Goal: Task Accomplishment & Management: Manage account settings

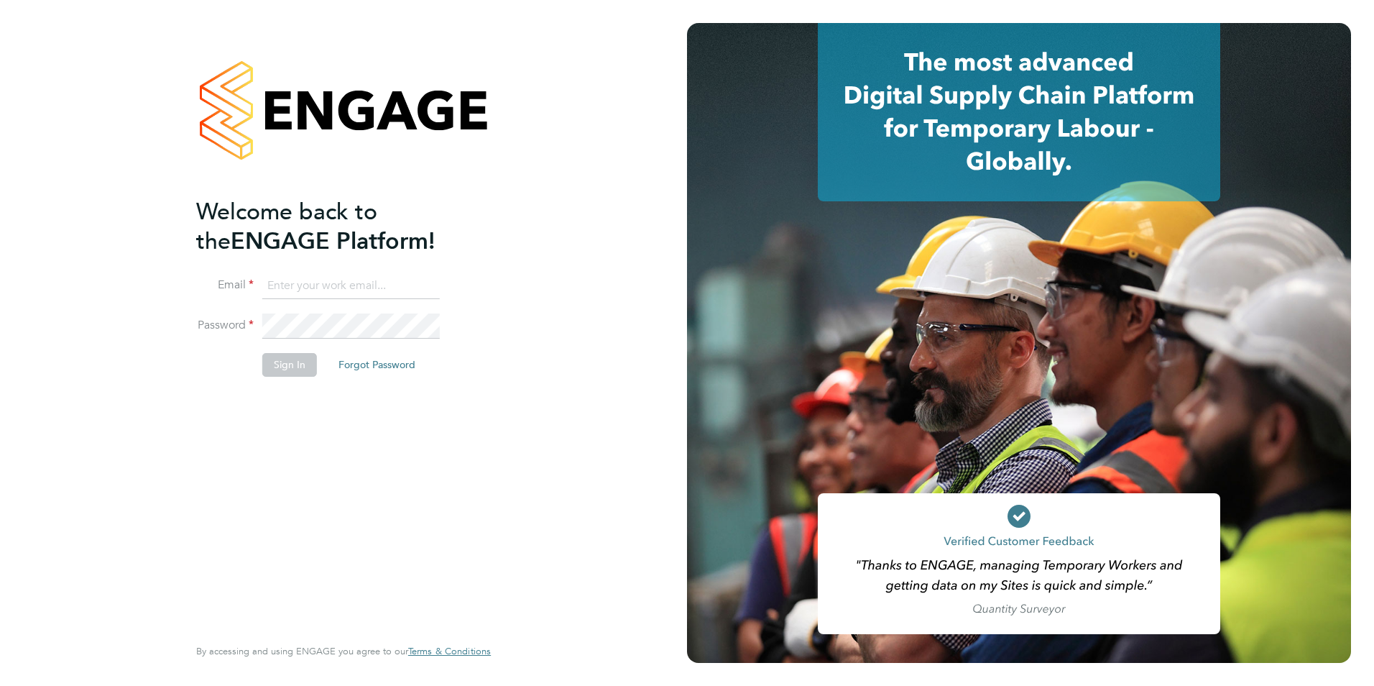
click at [408, 280] on input at bounding box center [351, 286] width 178 height 26
type input "george.taylor@bhafc.co.uk"
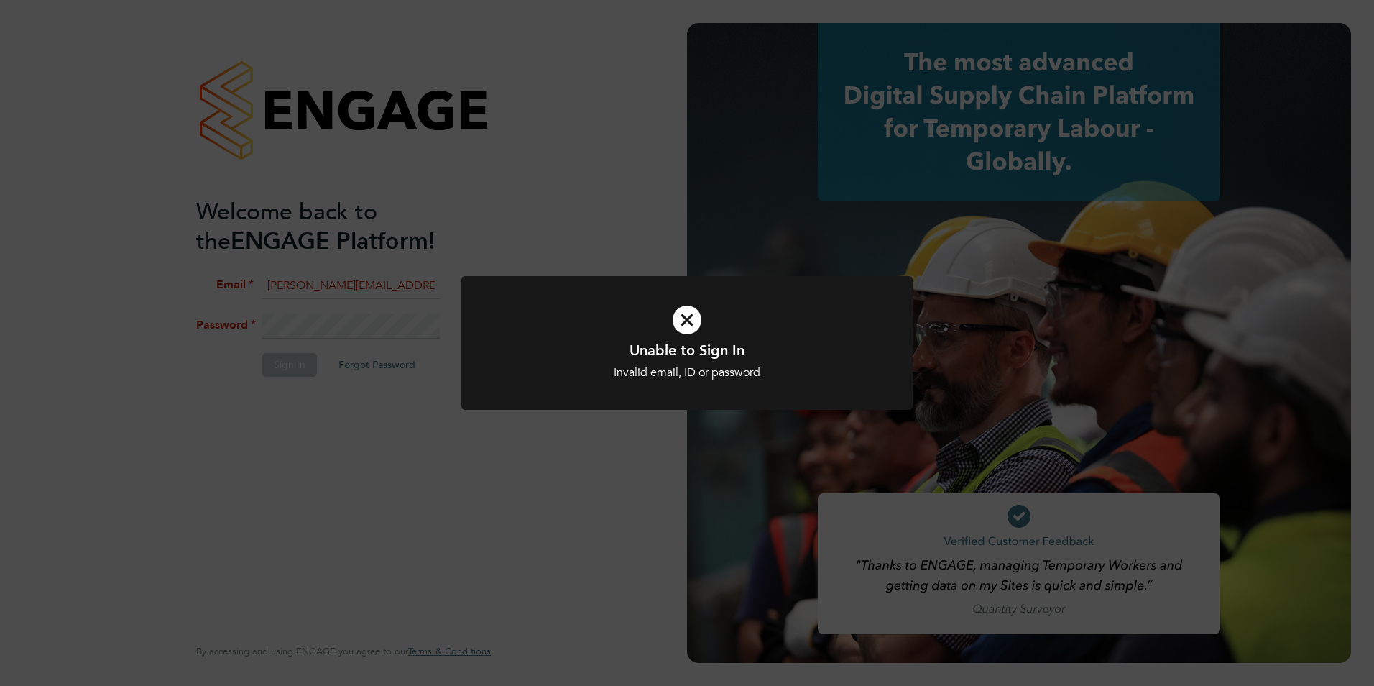
click at [384, 326] on div "Unable to Sign In Invalid email, ID or password Cancel Okay" at bounding box center [687, 343] width 1374 height 686
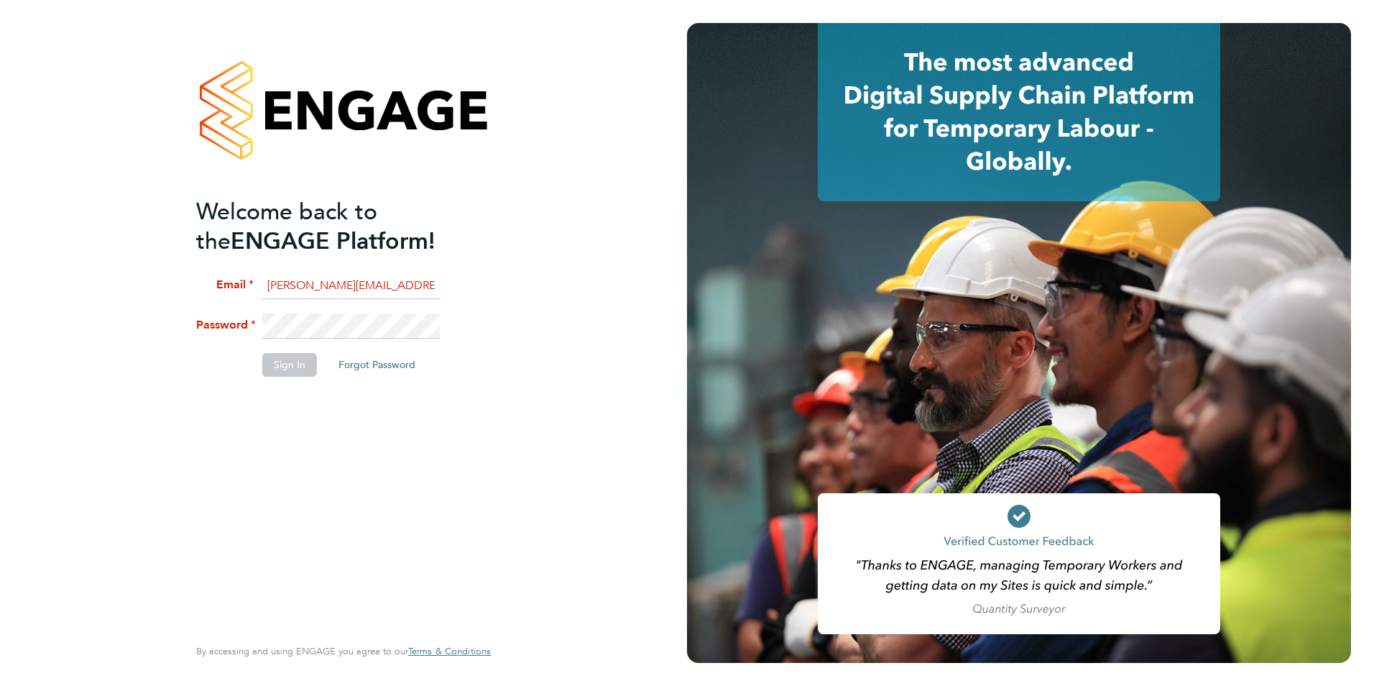
click at [203, 324] on li "Password" at bounding box center [336, 333] width 280 height 40
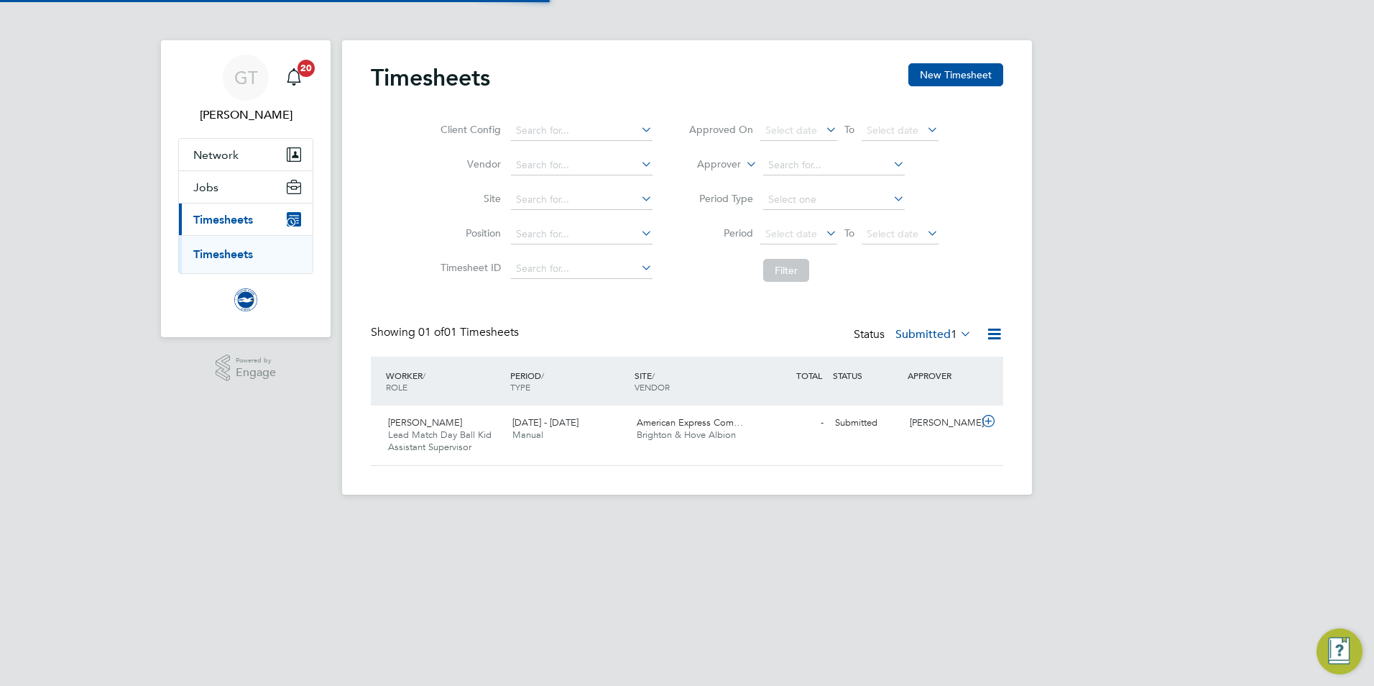
scroll to position [37, 125]
click at [855, 441] on div "[PERSON_NAME] Lead Match Day Ball Kid Assistant Supervisor [DATE] - [DATE] [DAT…" at bounding box center [687, 435] width 633 height 60
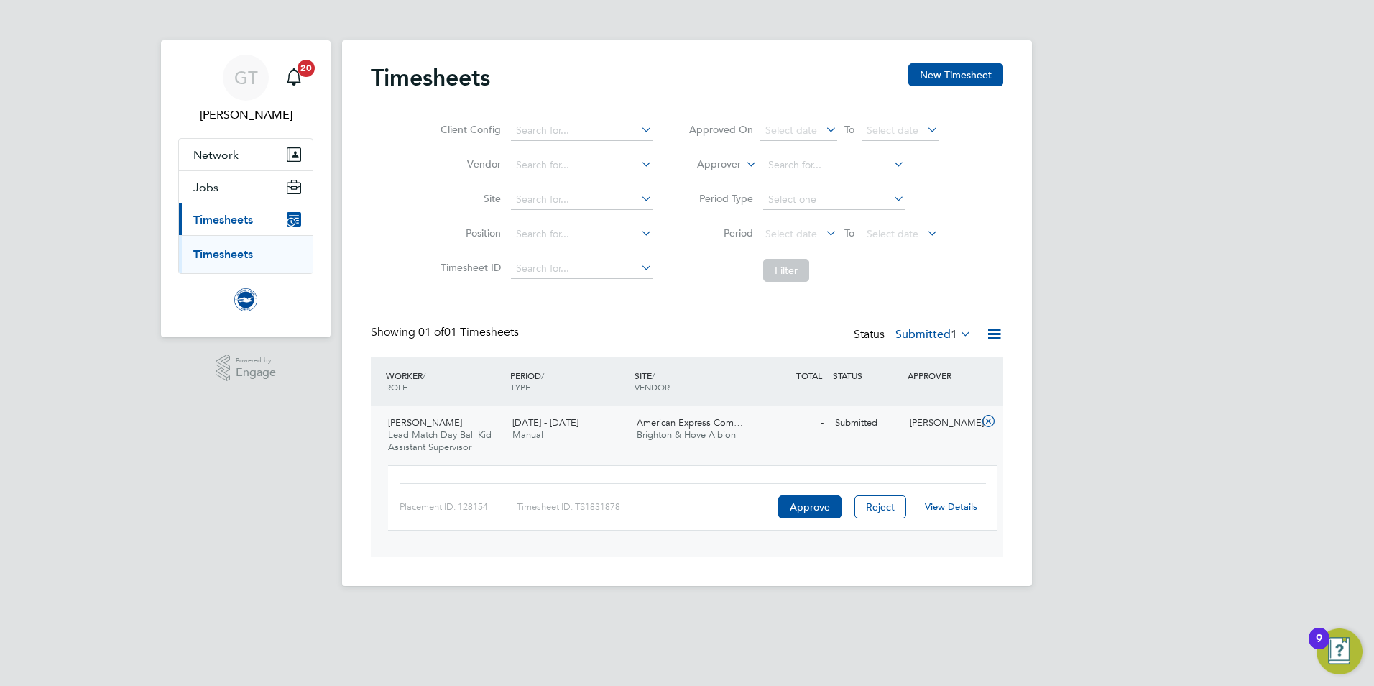
click at [970, 505] on link "View Details" at bounding box center [951, 506] width 52 height 12
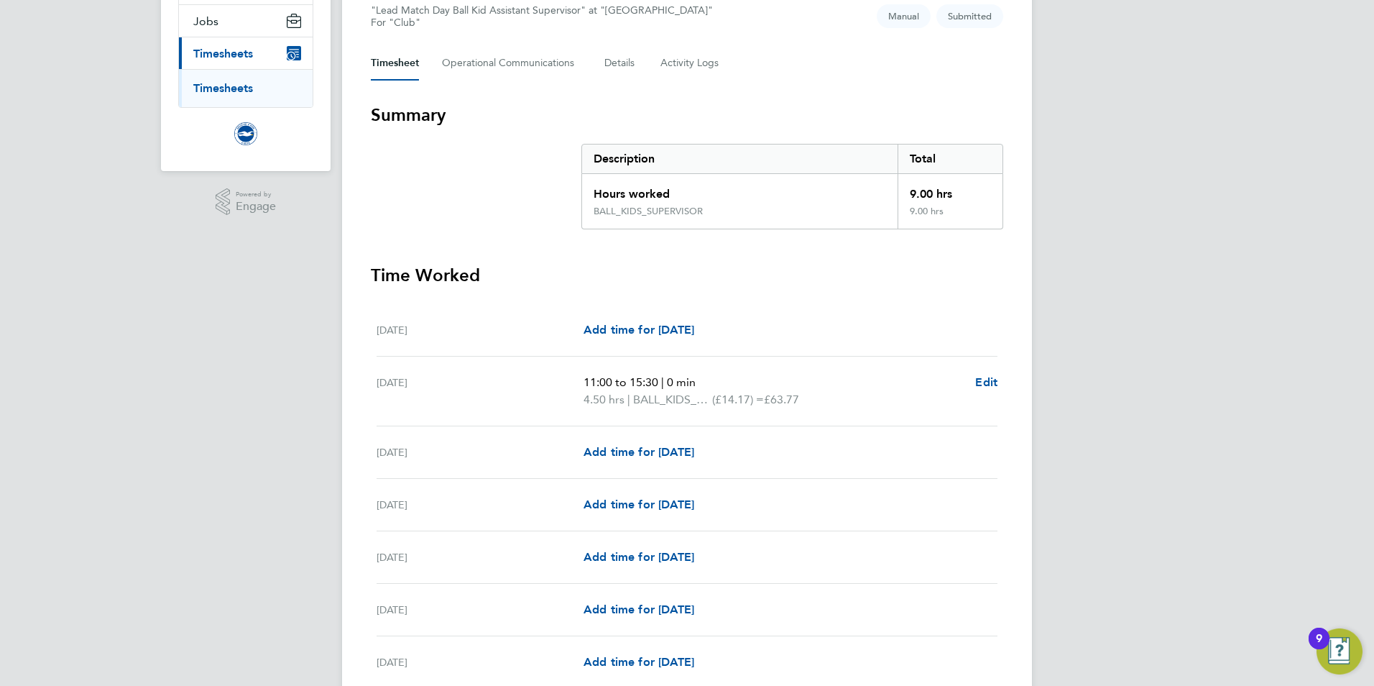
scroll to position [154, 0]
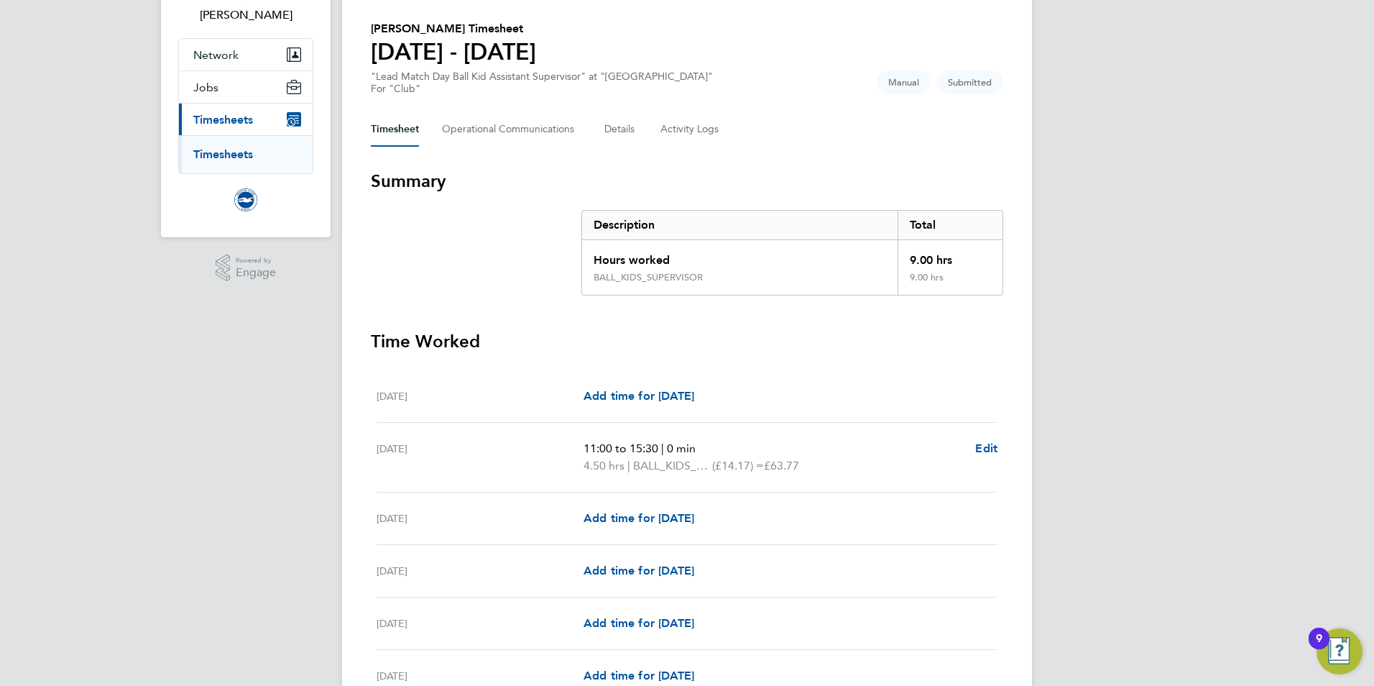
scroll to position [98, 0]
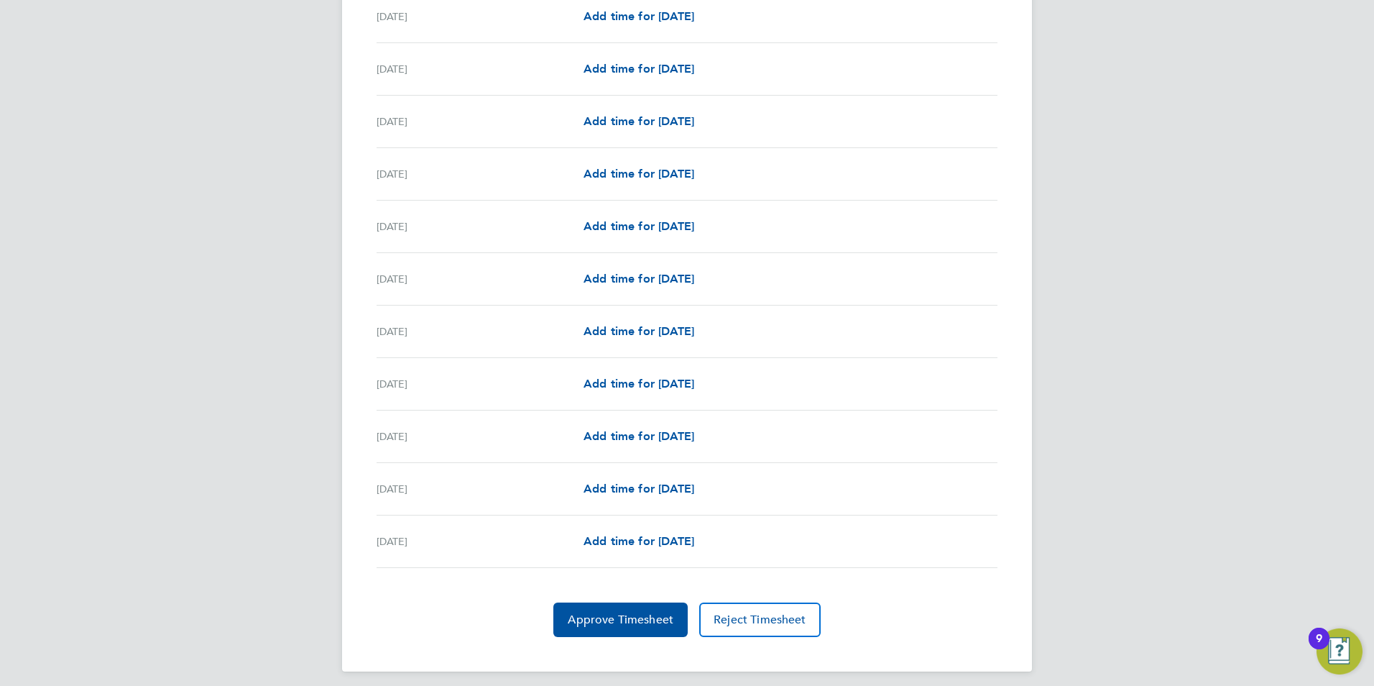
scroll to position [1520, 0]
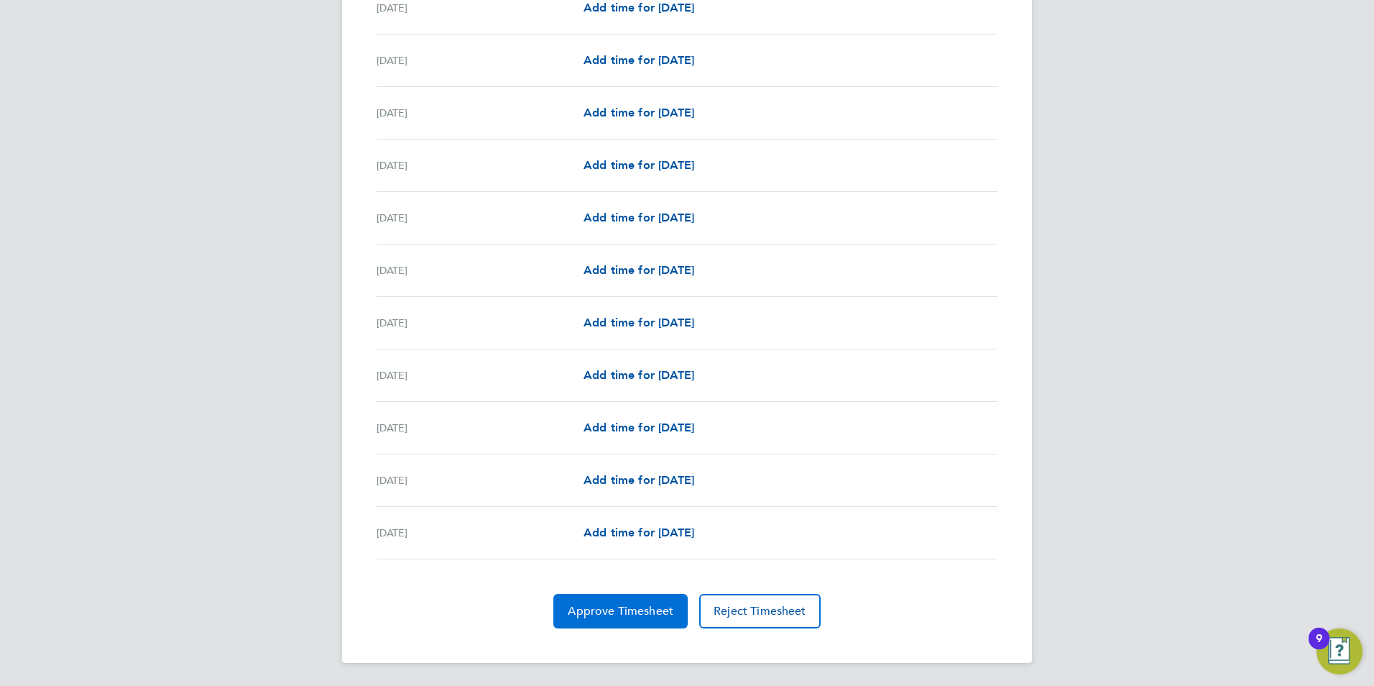
click at [653, 611] on span "Approve Timesheet" at bounding box center [621, 611] width 106 height 14
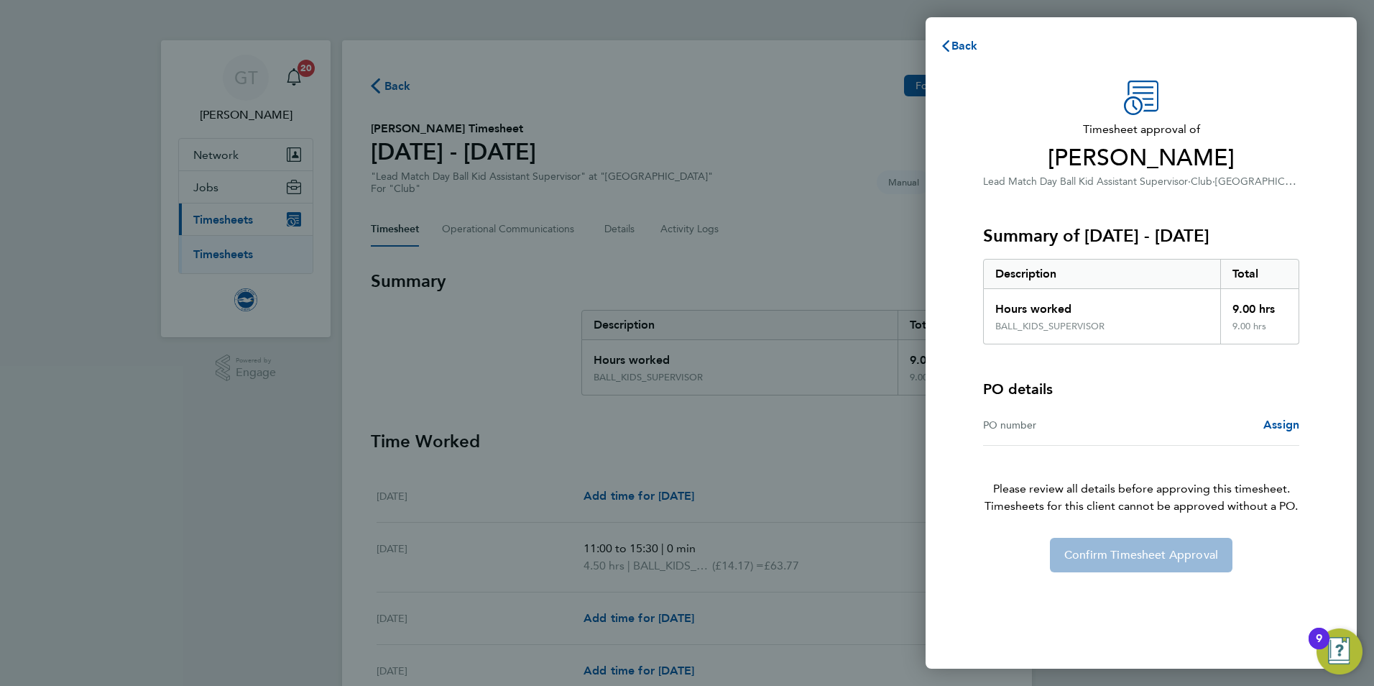
click at [1142, 520] on div "Timesheet approval of Jake Foster Lead Match Day Ball Kid Assistant Supervisor …" at bounding box center [1141, 327] width 351 height 492
click at [1262, 431] on div "Assign" at bounding box center [1220, 424] width 158 height 17
click at [1272, 428] on span "Assign" at bounding box center [1282, 425] width 36 height 14
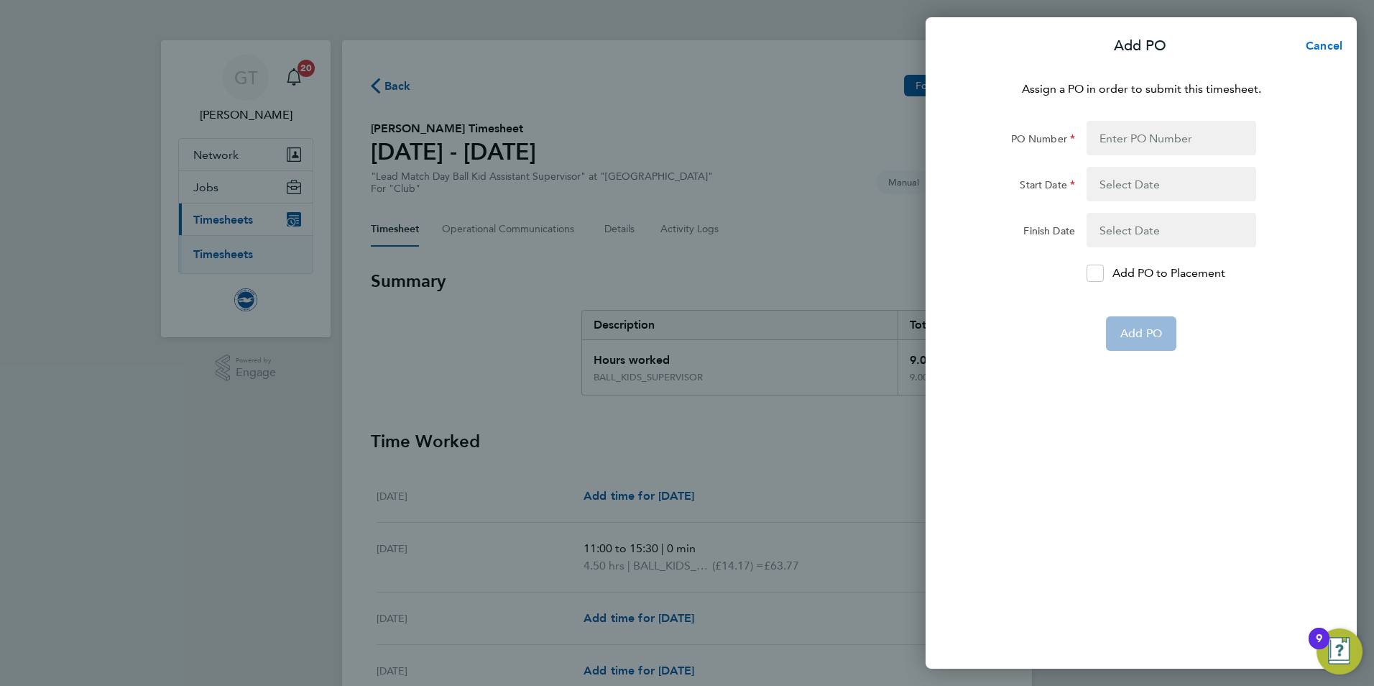
click at [1338, 37] on button "Cancel" at bounding box center [1320, 46] width 74 height 29
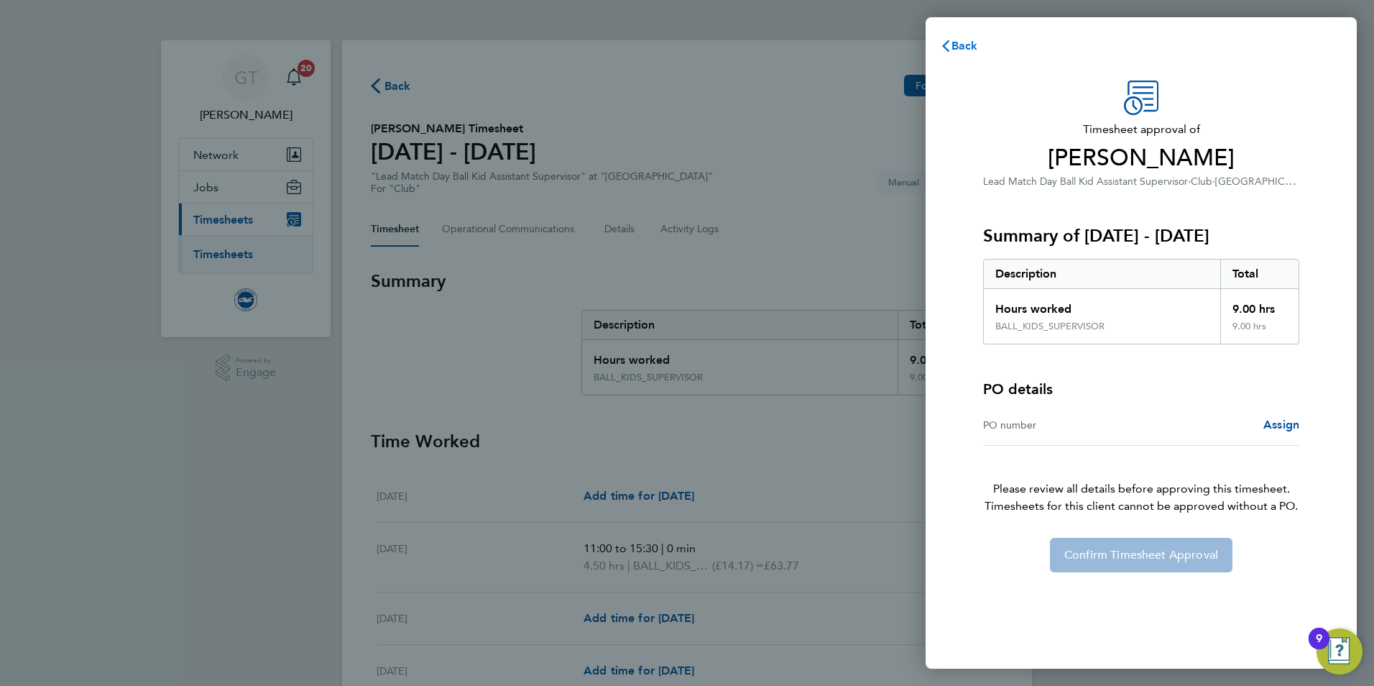
click at [968, 45] on span "Back" at bounding box center [965, 46] width 27 height 14
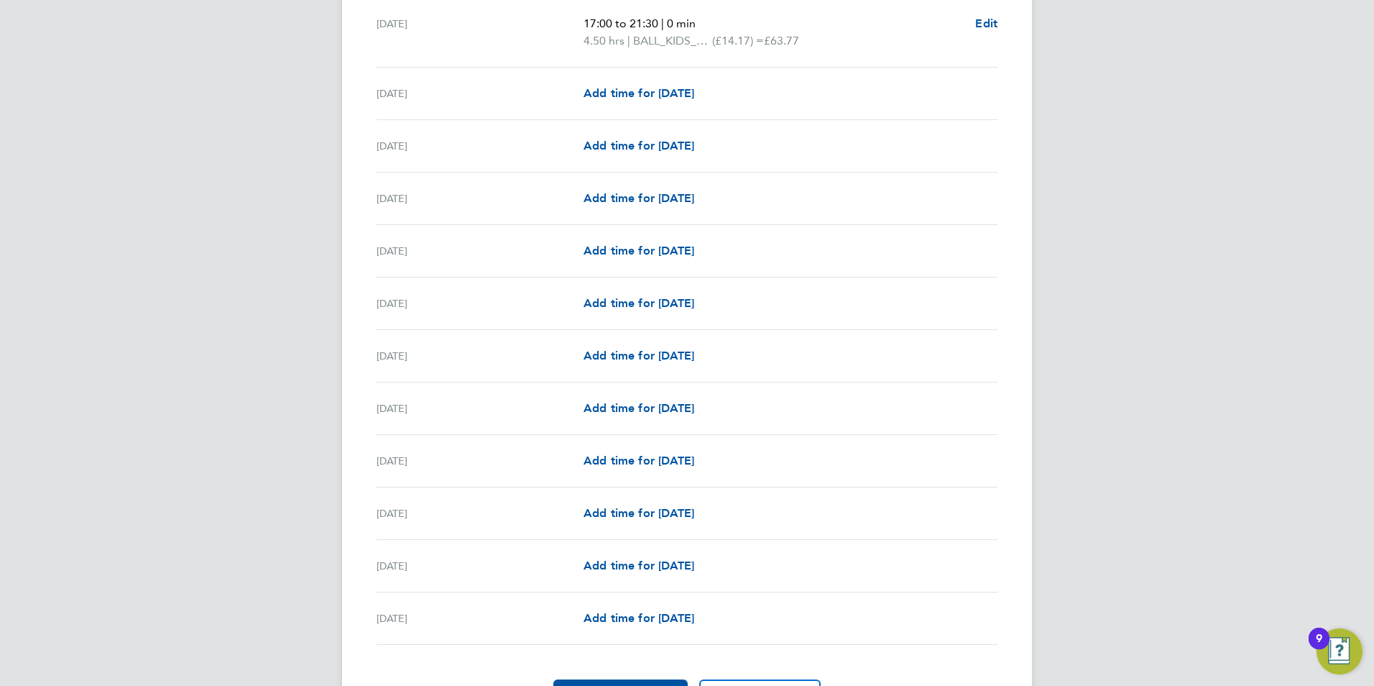
scroll to position [1520, 0]
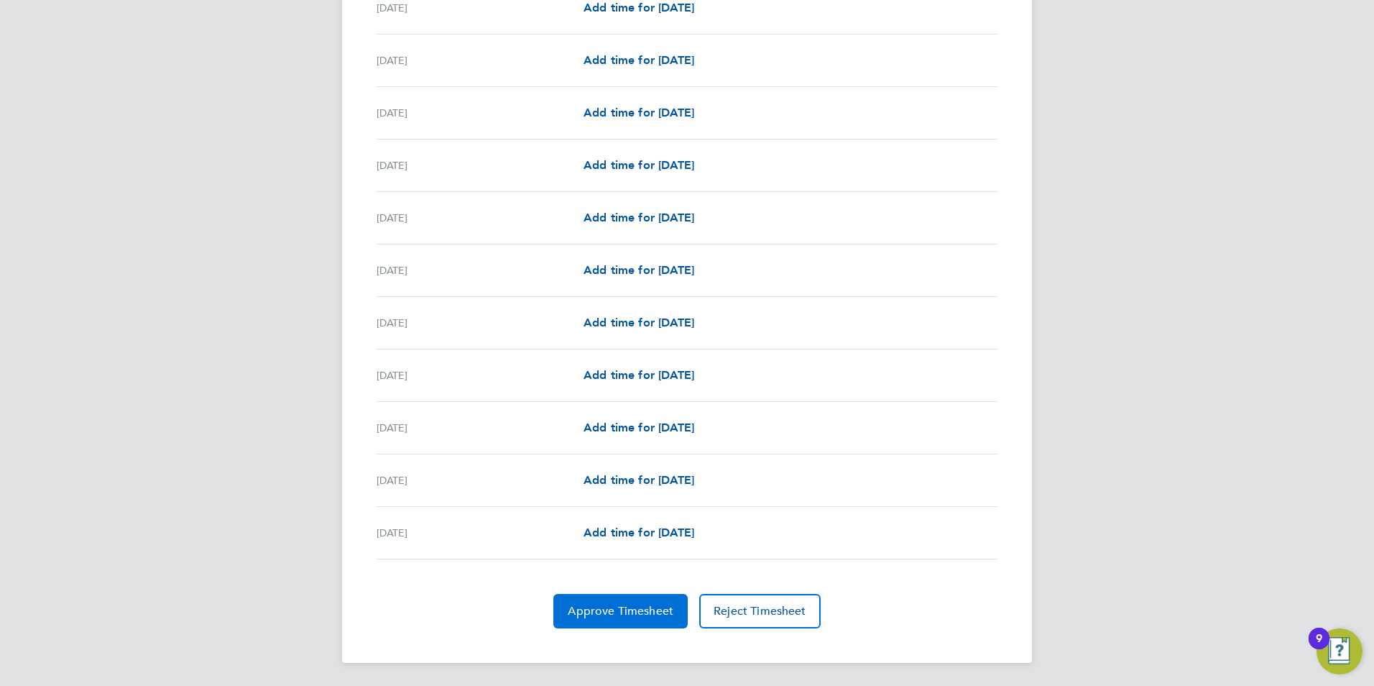
click at [607, 622] on button "Approve Timesheet" at bounding box center [620, 611] width 134 height 35
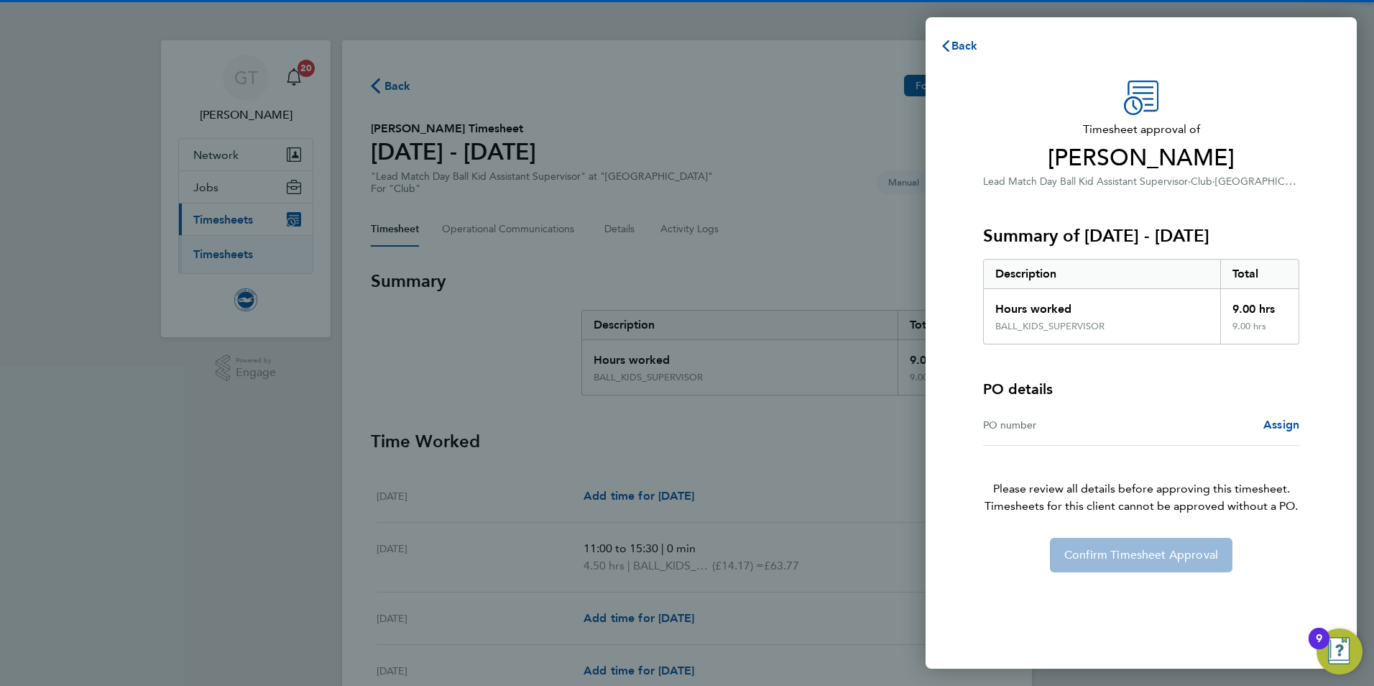
click at [1182, 548] on div "Confirm Timesheet Approval" at bounding box center [1141, 555] width 351 height 35
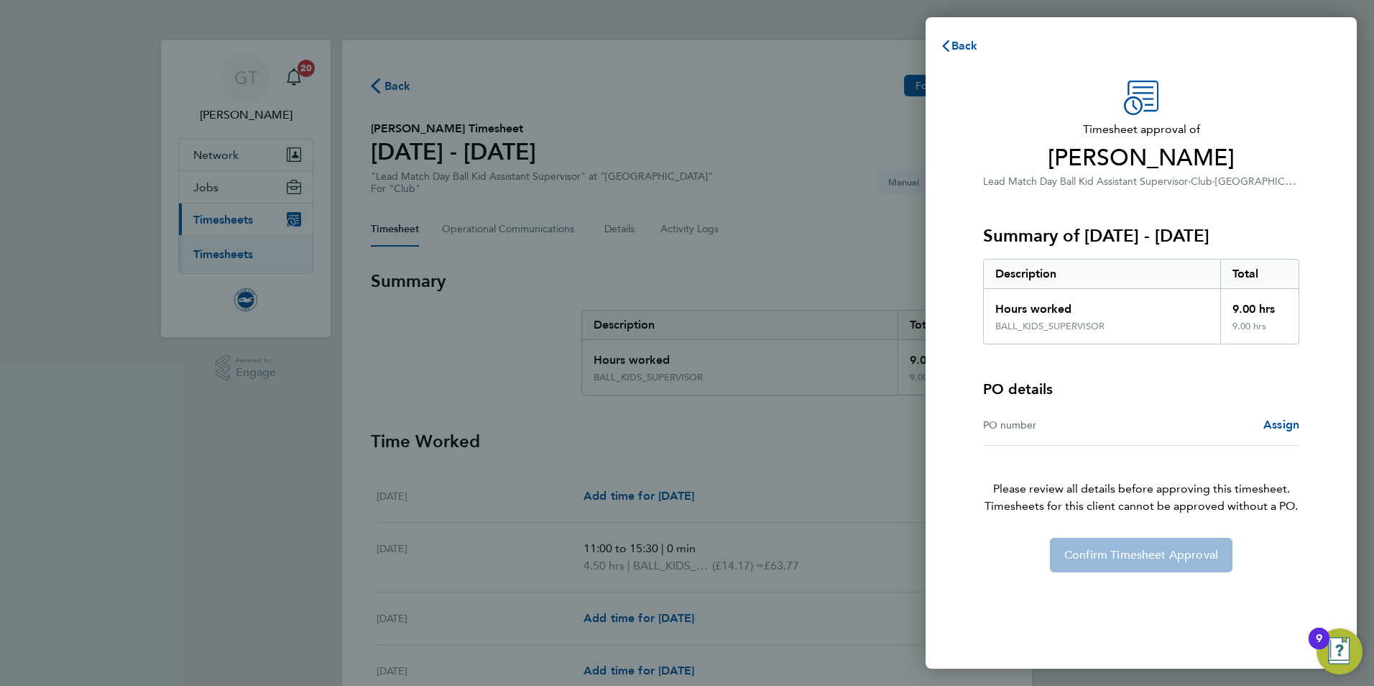
click at [1164, 458] on p "Please review all details before approving this timesheet. Timesheets for this …" at bounding box center [1141, 480] width 351 height 69
click at [959, 36] on button "Back" at bounding box center [959, 46] width 67 height 29
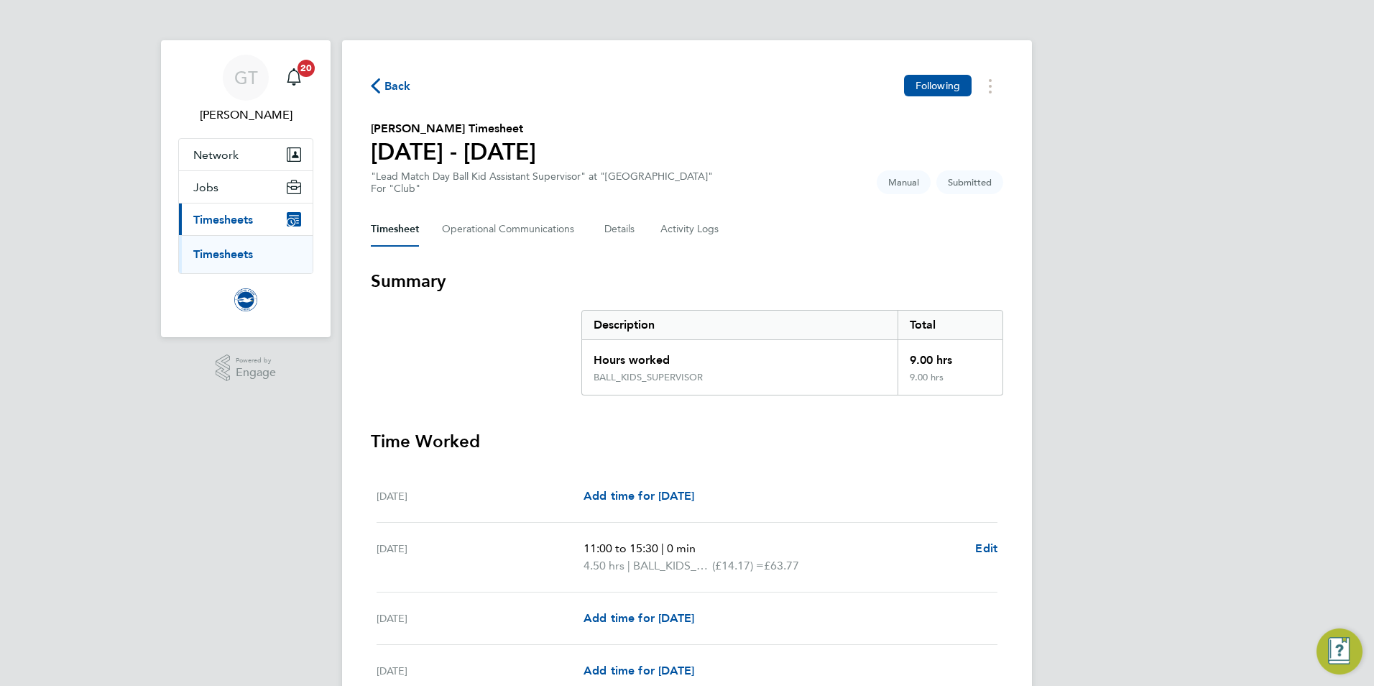
click at [242, 257] on link "Timesheets" at bounding box center [223, 254] width 60 height 14
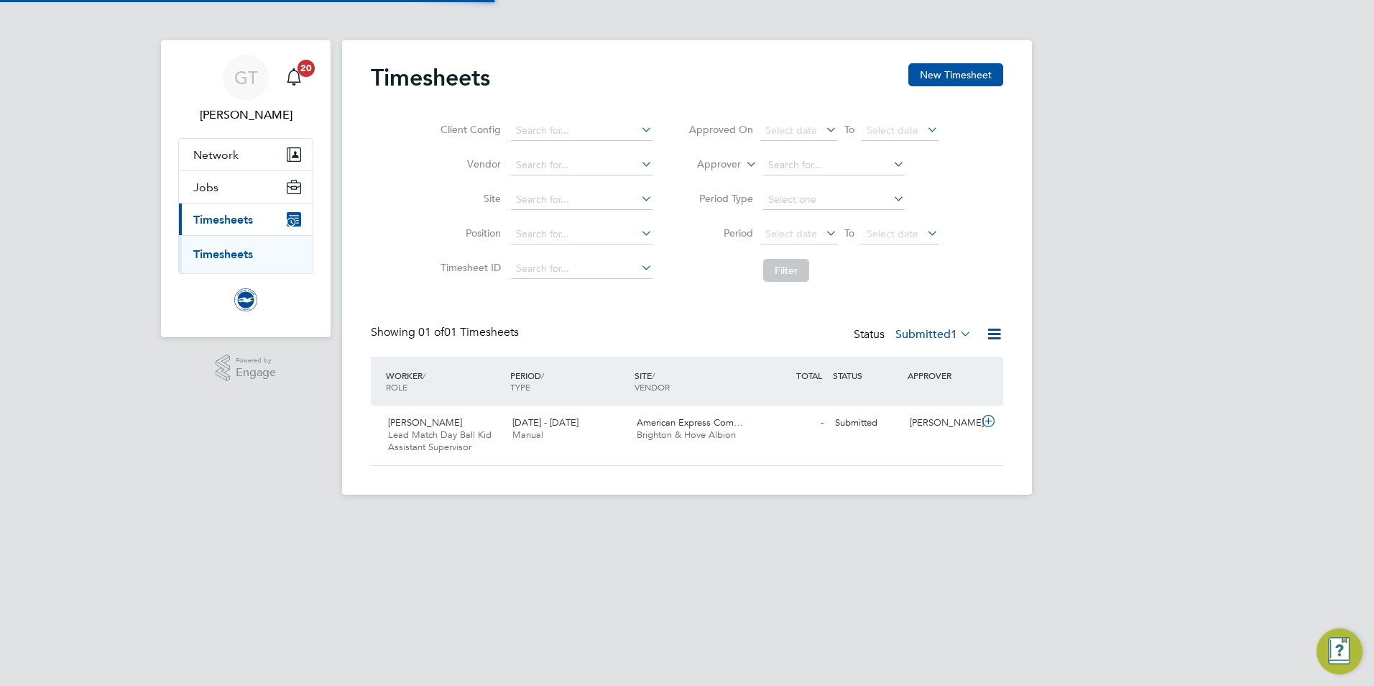
scroll to position [37, 125]
click at [818, 445] on div "[PERSON_NAME] Lead Match Day Ball Kid Assistant Supervisor [DATE] - [DATE] [DAT…" at bounding box center [687, 435] width 633 height 60
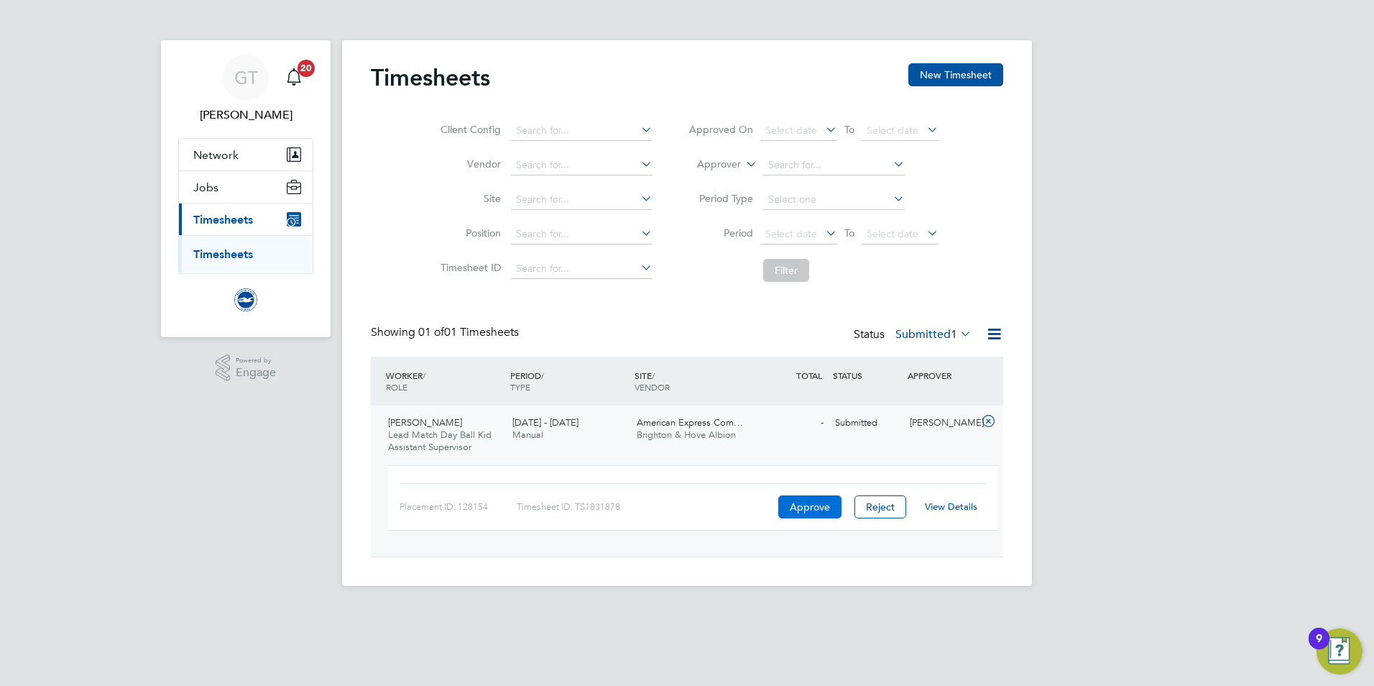
click at [828, 508] on button "Approve" at bounding box center [809, 506] width 63 height 23
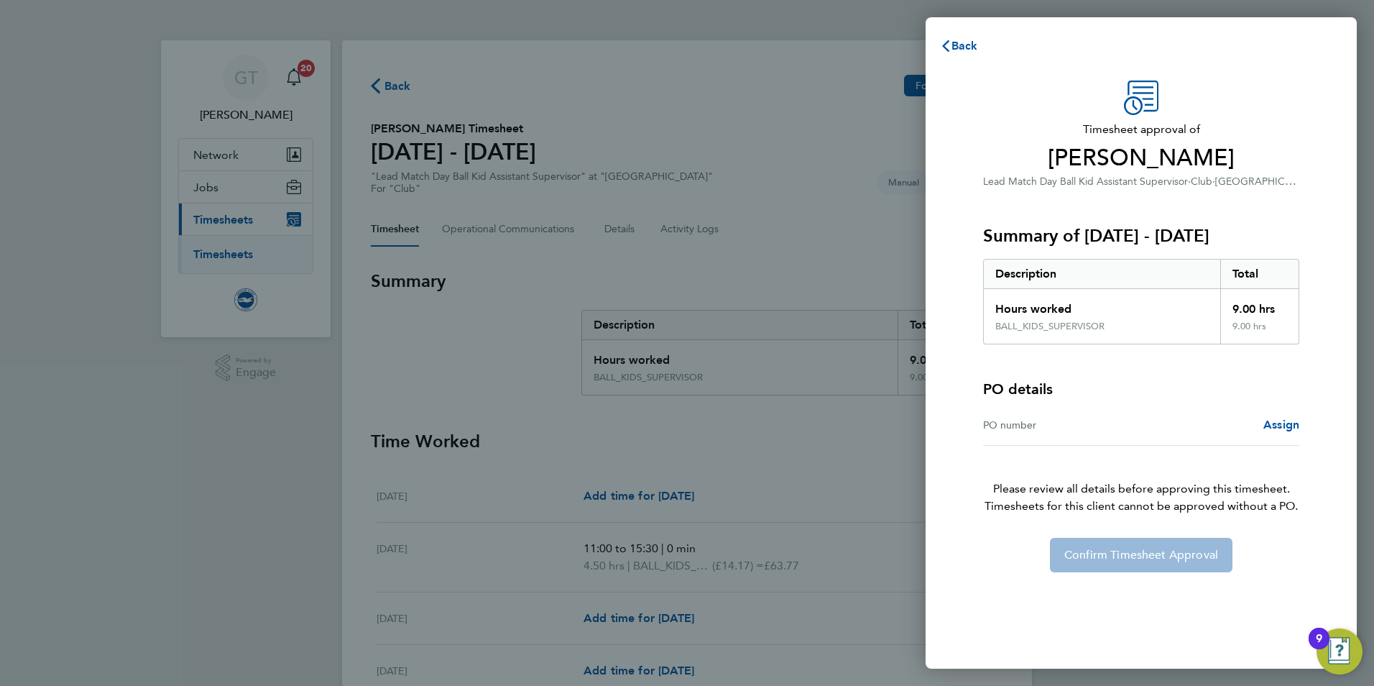
click at [1132, 561] on div "Confirm Timesheet Approval" at bounding box center [1141, 555] width 351 height 35
click at [1022, 425] on div "PO number" at bounding box center [1062, 424] width 158 height 17
click at [1021, 423] on div "PO number" at bounding box center [1062, 424] width 158 height 17
click at [1100, 438] on div "PO number Assign" at bounding box center [1141, 425] width 316 height 41
click at [1005, 443] on div "PO number Assign" at bounding box center [1141, 425] width 316 height 41
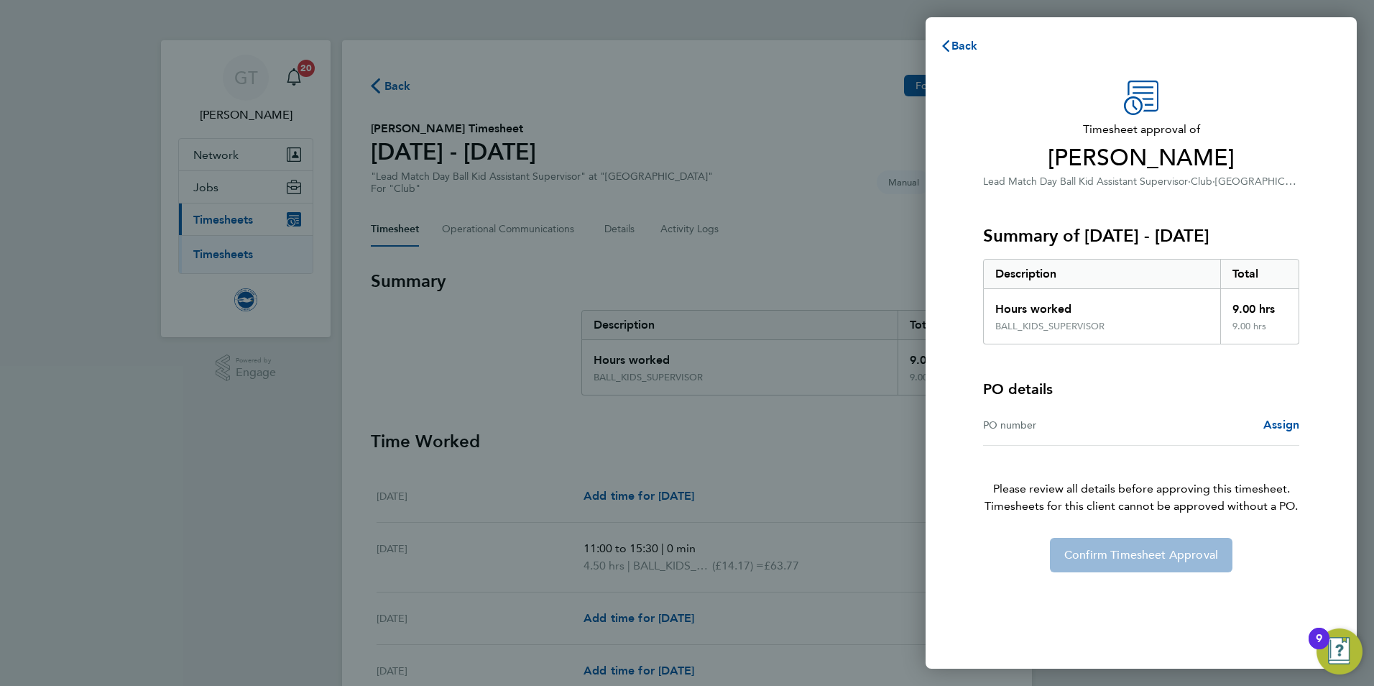
click at [1013, 365] on div "PO details PO number Assign" at bounding box center [1141, 394] width 316 height 101
click at [1012, 403] on div "PO details PO number Assign" at bounding box center [1141, 394] width 316 height 101
click at [1010, 423] on div "PO number" at bounding box center [1062, 424] width 158 height 17
click at [1016, 424] on div "PO number" at bounding box center [1062, 424] width 158 height 17
click at [1014, 430] on div "PO number" at bounding box center [1062, 424] width 158 height 17
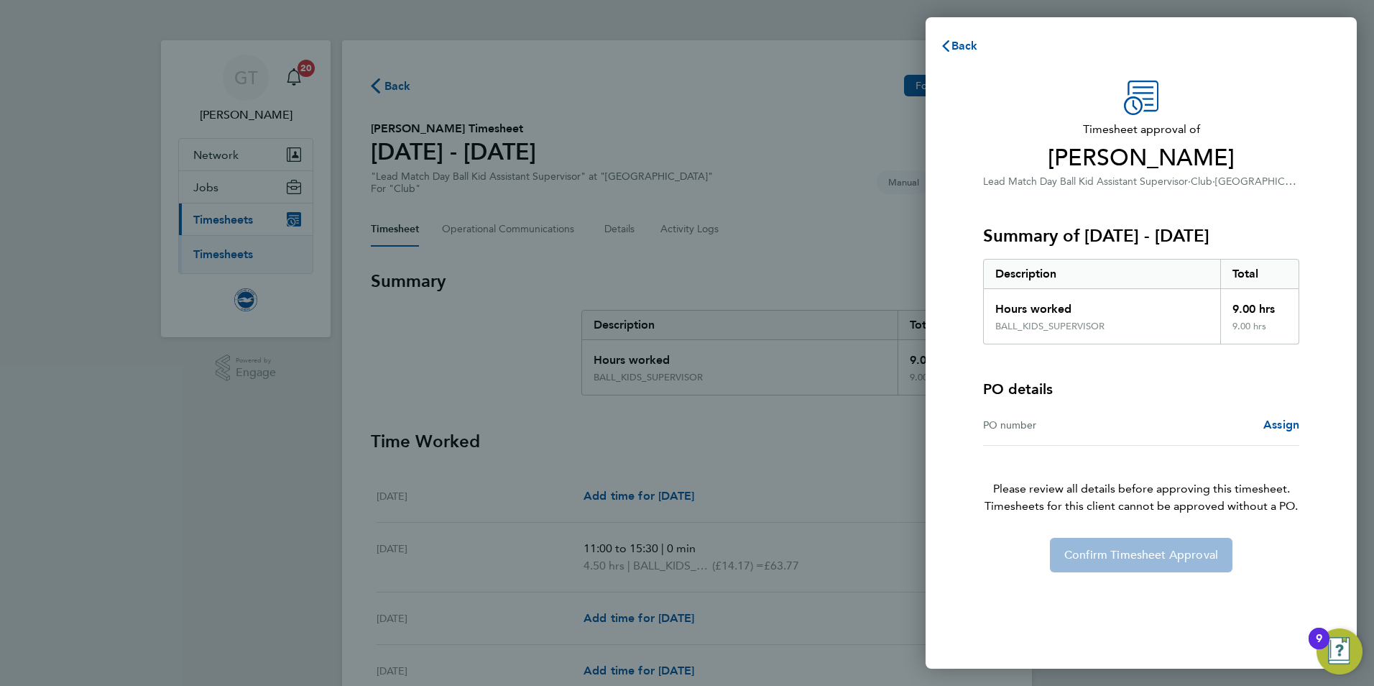
click at [1137, 459] on p "Please review all details before approving this timesheet. Timesheets for this …" at bounding box center [1141, 480] width 351 height 69
click at [1282, 426] on span "Assign" at bounding box center [1282, 425] width 36 height 14
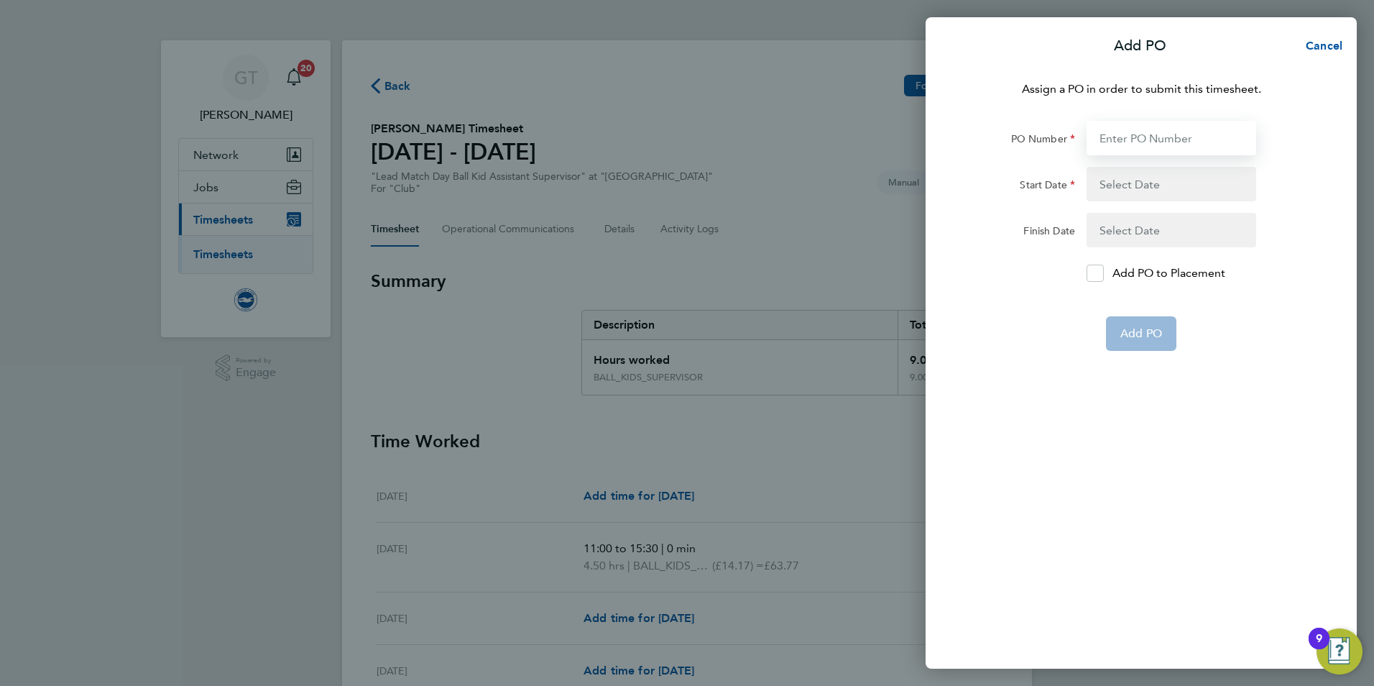
click at [1111, 133] on input "PO Number" at bounding box center [1172, 138] width 170 height 35
type input "0"
type input "01 Jul 20"
type input "28 Feb 29"
type input "0"
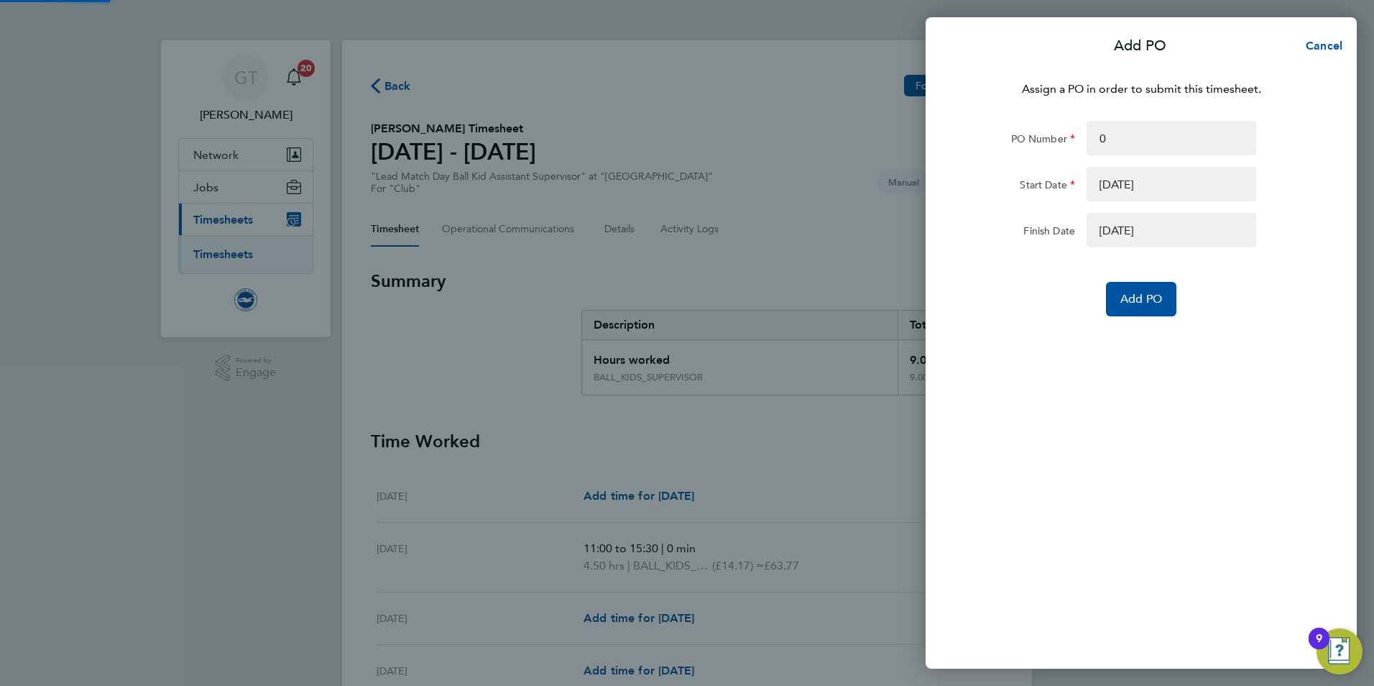
click at [1110, 182] on button "button" at bounding box center [1172, 184] width 170 height 35
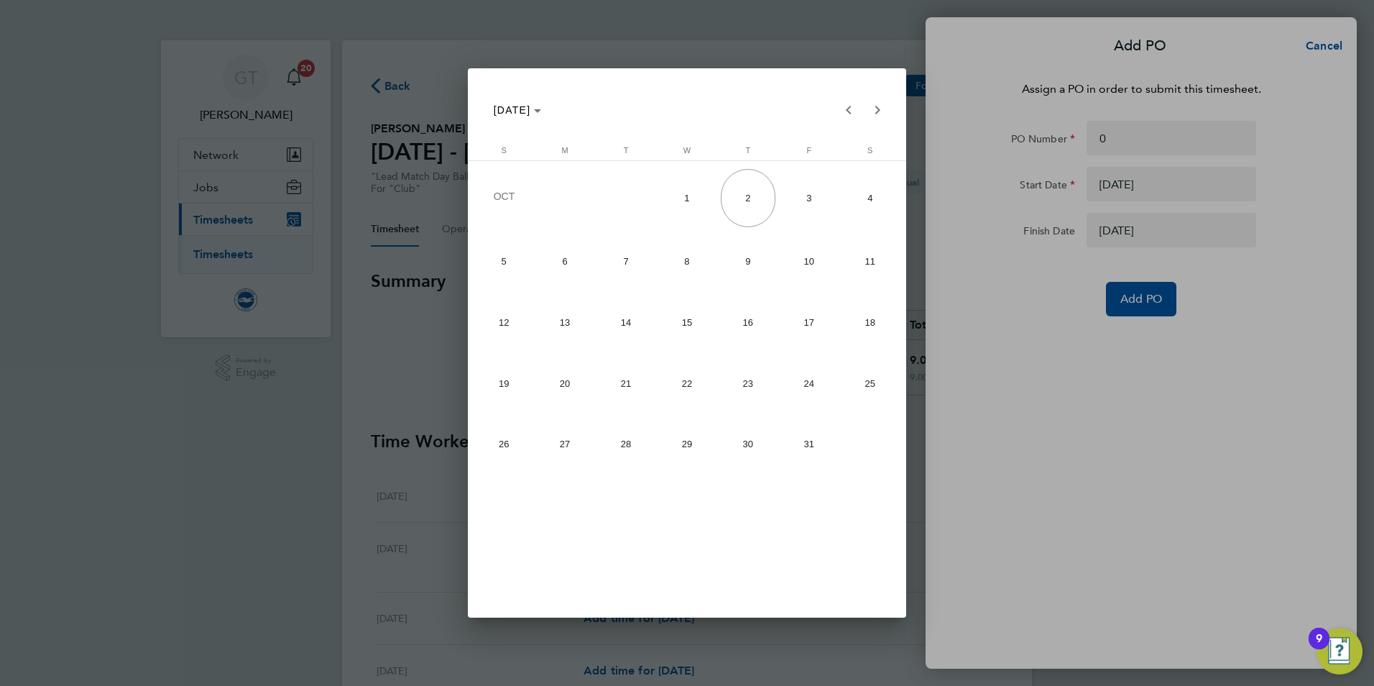
drag, startPoint x: 1080, startPoint y: 364, endPoint x: 1103, endPoint y: 365, distance: 23.0
click at [1080, 365] on div at bounding box center [687, 343] width 1374 height 686
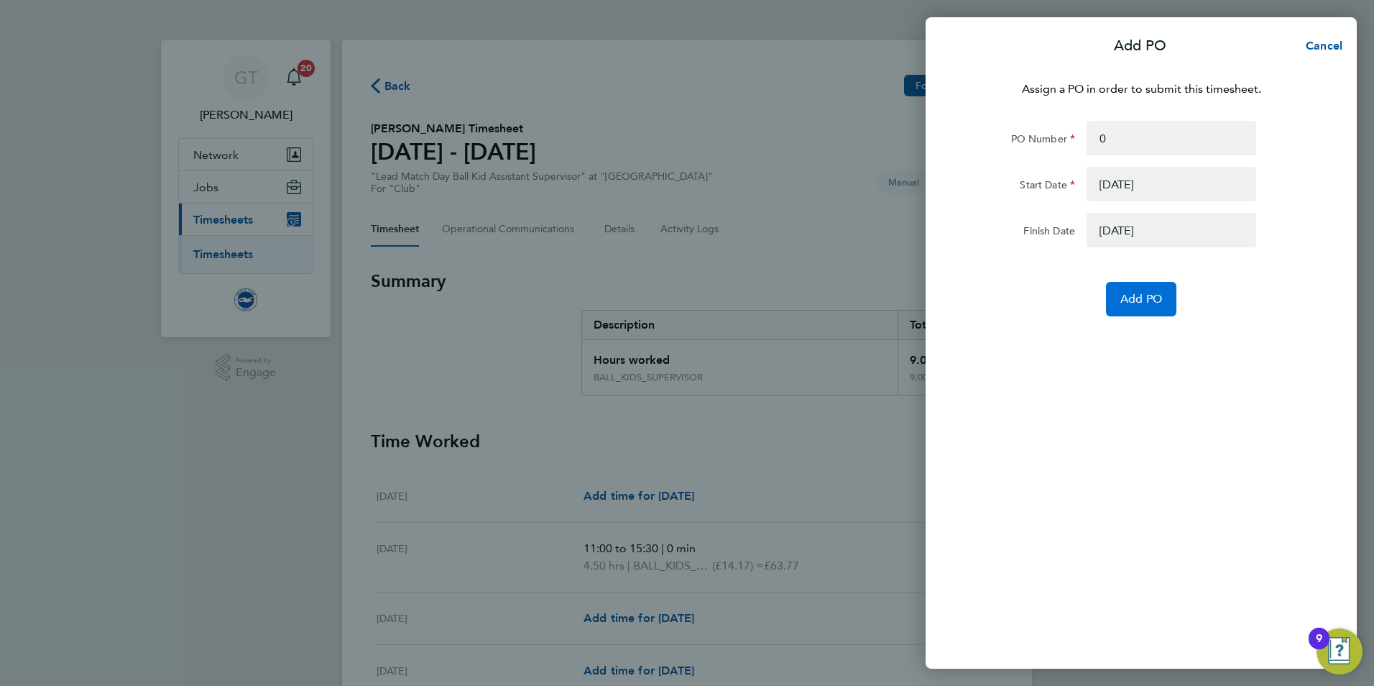
click at [1166, 305] on button "Add PO" at bounding box center [1141, 299] width 70 height 35
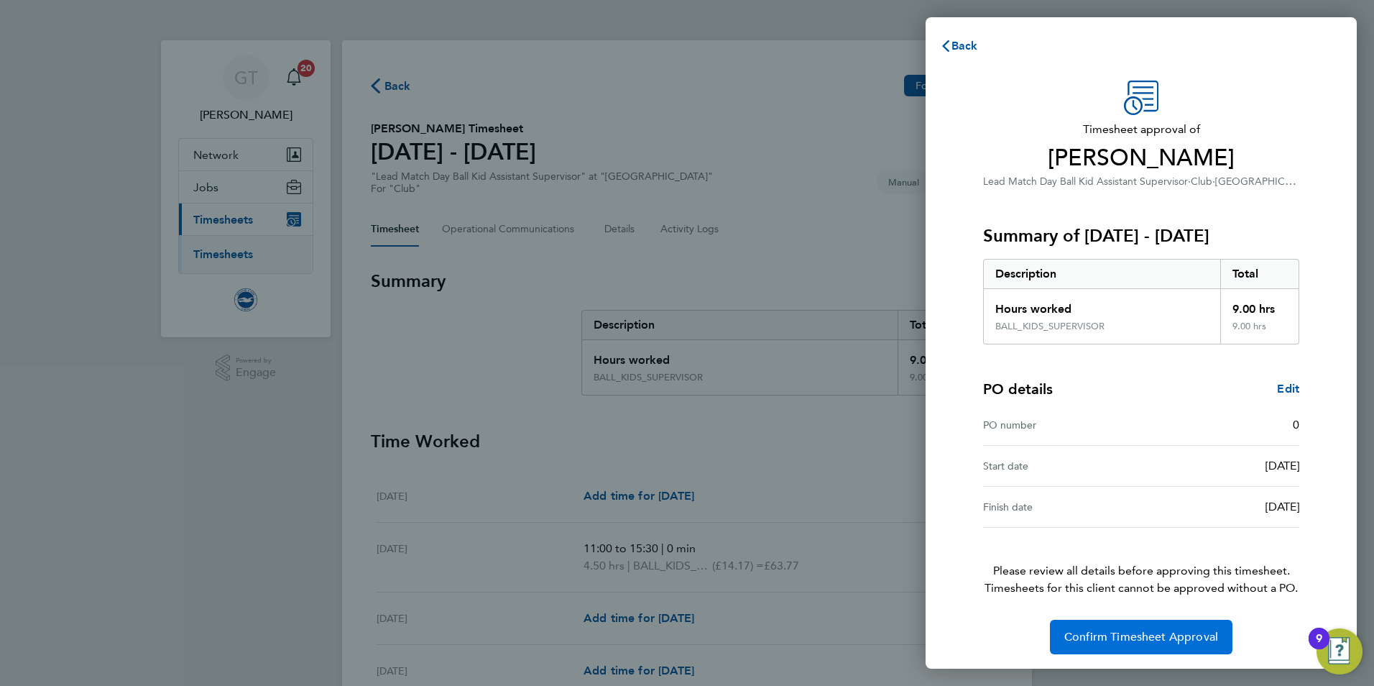
click at [1123, 630] on span "Confirm Timesheet Approval" at bounding box center [1142, 637] width 154 height 14
